Goal: Task Accomplishment & Management: Complete application form

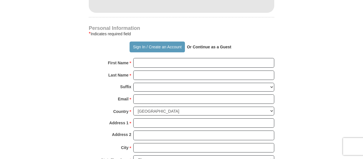
scroll to position [416, 0]
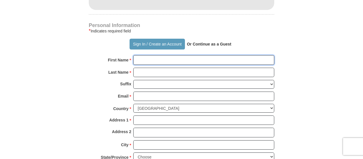
click at [235, 55] on input "First Name *" at bounding box center [203, 60] width 141 height 10
type input "jacky"
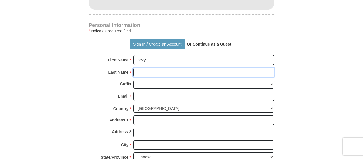
click at [186, 68] on input "Last Name *" at bounding box center [203, 73] width 141 height 10
type input "[PERSON_NAME]"
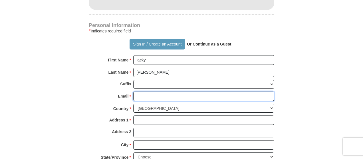
click at [183, 92] on input "Email *" at bounding box center [203, 97] width 141 height 10
type input "[EMAIL_ADDRESS][DOMAIN_NAME]"
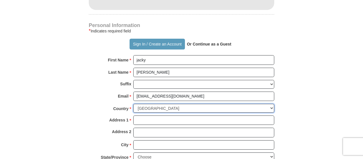
click at [195, 104] on select "[GEOGRAPHIC_DATA] [GEOGRAPHIC_DATA] [GEOGRAPHIC_DATA] [GEOGRAPHIC_DATA] [GEOGRA…" at bounding box center [203, 108] width 141 height 9
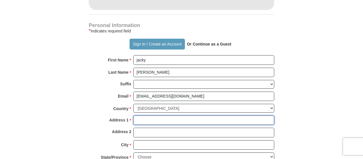
click at [194, 116] on input "Address 1 *" at bounding box center [203, 121] width 141 height 10
type input "Hlavni 22"
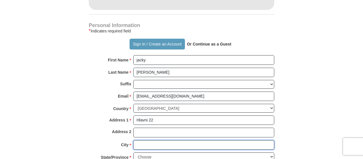
type input "[GEOGRAPHIC_DATA]"
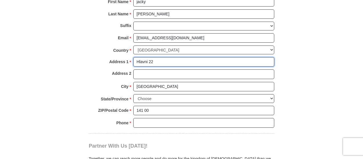
scroll to position [476, 0]
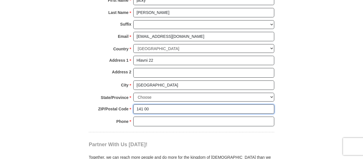
click at [165, 105] on input "141 00" at bounding box center [203, 110] width 141 height 10
type input "1"
type input "27343"
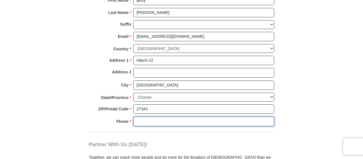
click at [169, 117] on input "Phone * *" at bounding box center [203, 122] width 141 height 10
type input "420608725009"
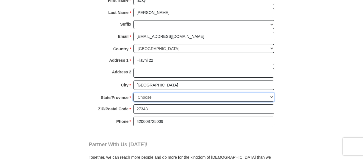
click at [163, 93] on select "Choose [US_STATE] [US_STATE] [US_STATE] [US_STATE] [US_STATE] Armed Forces Amer…" at bounding box center [203, 97] width 141 height 9
select select "OH"
click at [153, 93] on select "Choose [US_STATE] [US_STATE] [US_STATE] [US_STATE] [US_STATE] Armed Forces Amer…" at bounding box center [203, 97] width 141 height 9
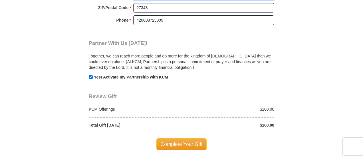
scroll to position [578, 0]
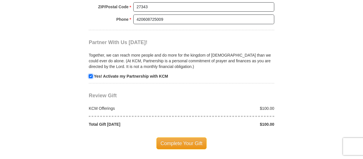
click at [92, 74] on input "checkbox" at bounding box center [91, 76] width 4 height 4
checkbox input "false"
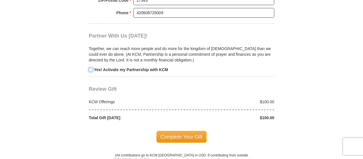
scroll to position [586, 0]
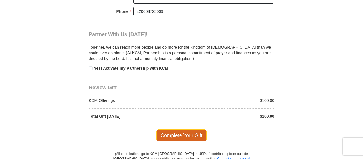
click at [189, 130] on span "Complete Your Gift" at bounding box center [181, 136] width 51 height 12
